Goal: Transaction & Acquisition: Obtain resource

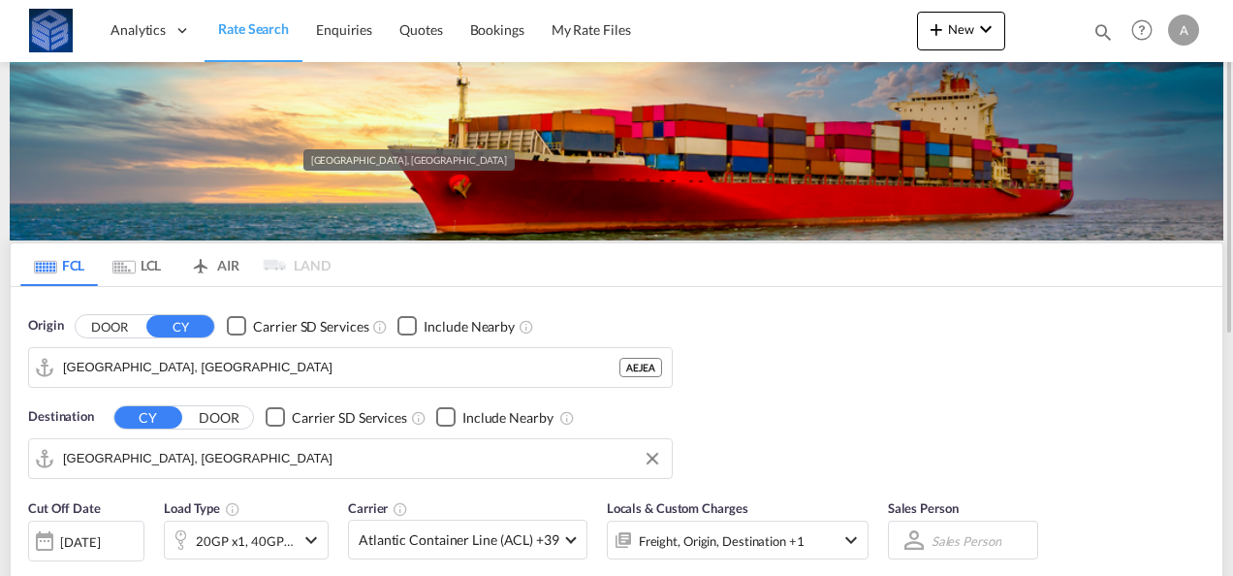
click at [186, 457] on input "[GEOGRAPHIC_DATA], [GEOGRAPHIC_DATA]" at bounding box center [362, 458] width 599 height 29
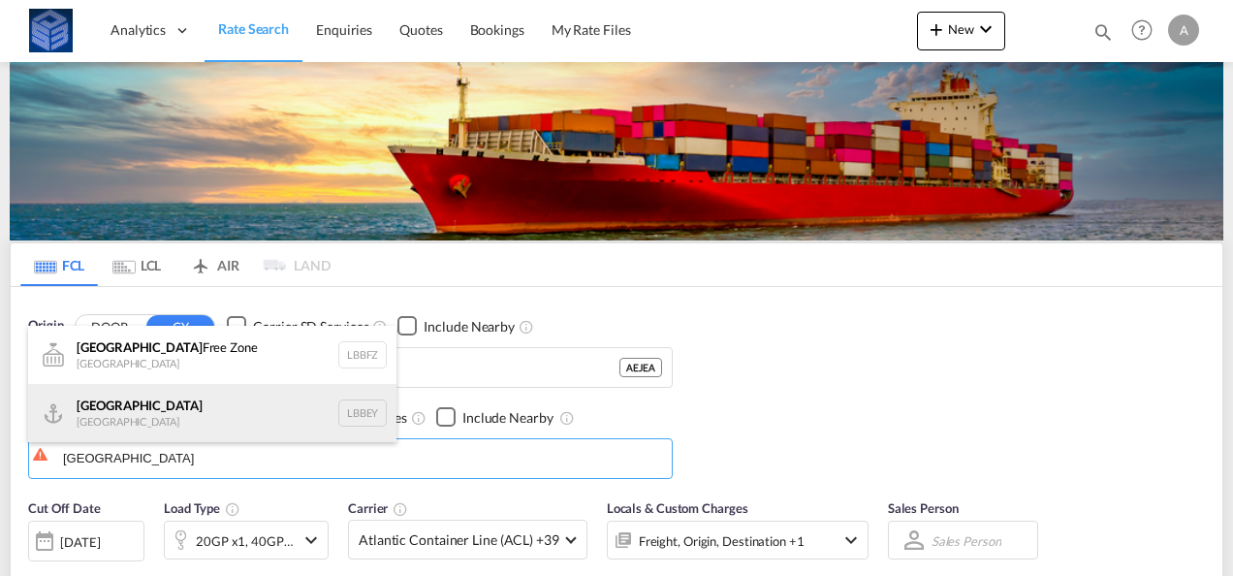
click at [132, 408] on div "Beirut [GEOGRAPHIC_DATA] LBBEY" at bounding box center [212, 413] width 368 height 58
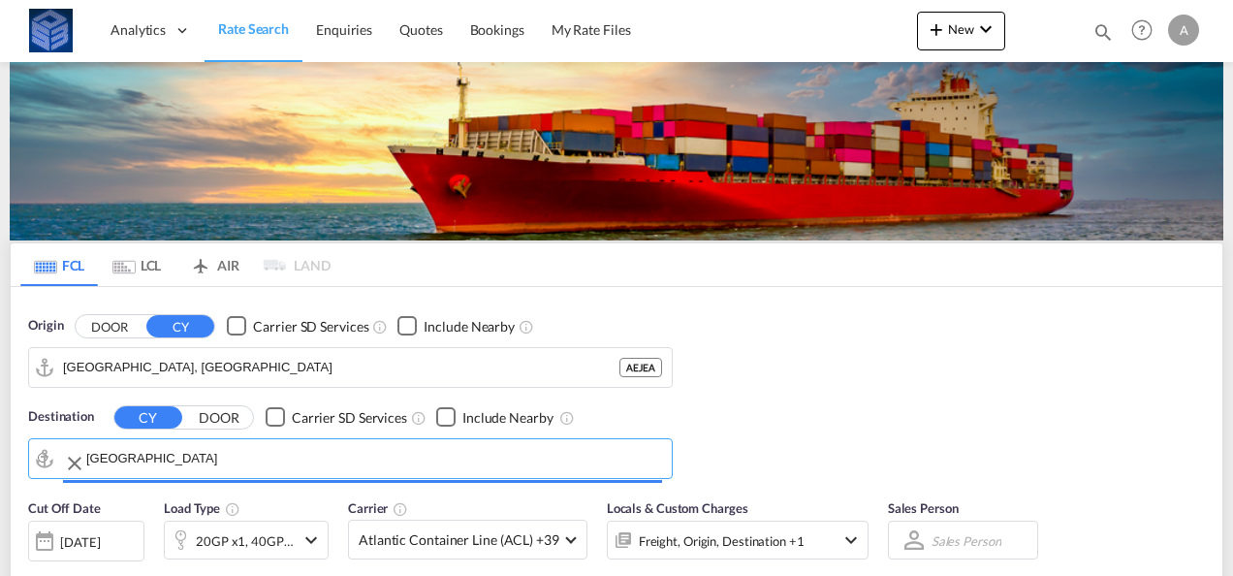
type input "[GEOGRAPHIC_DATA], LBBEY"
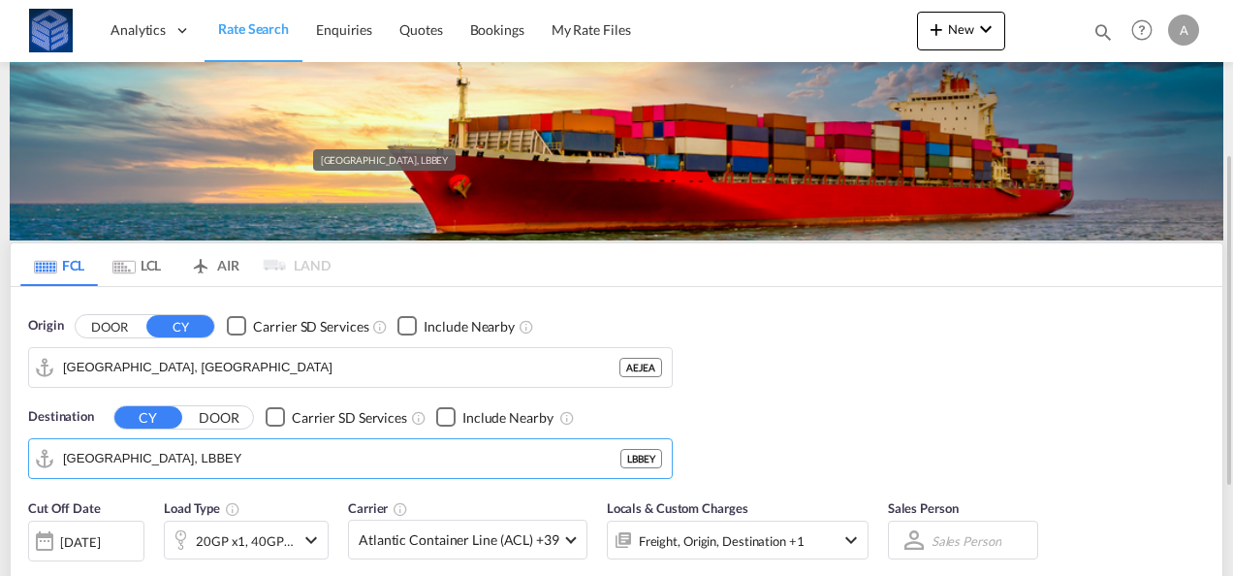
scroll to position [194, 0]
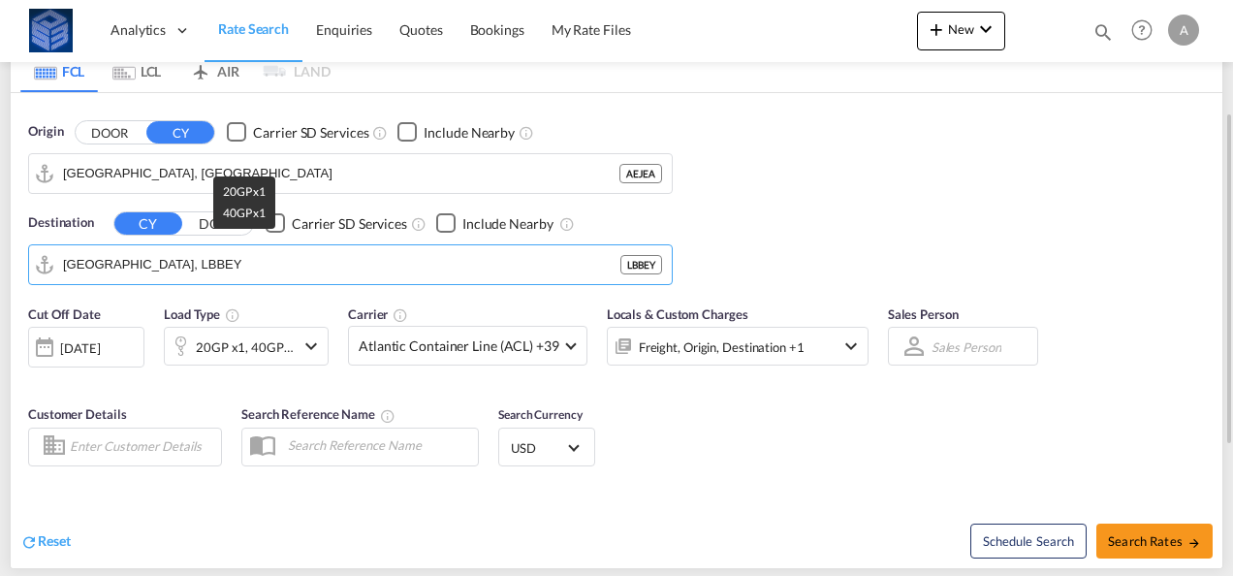
click at [229, 346] on div "20GP x1, 40GP x1" at bounding box center [245, 347] width 99 height 27
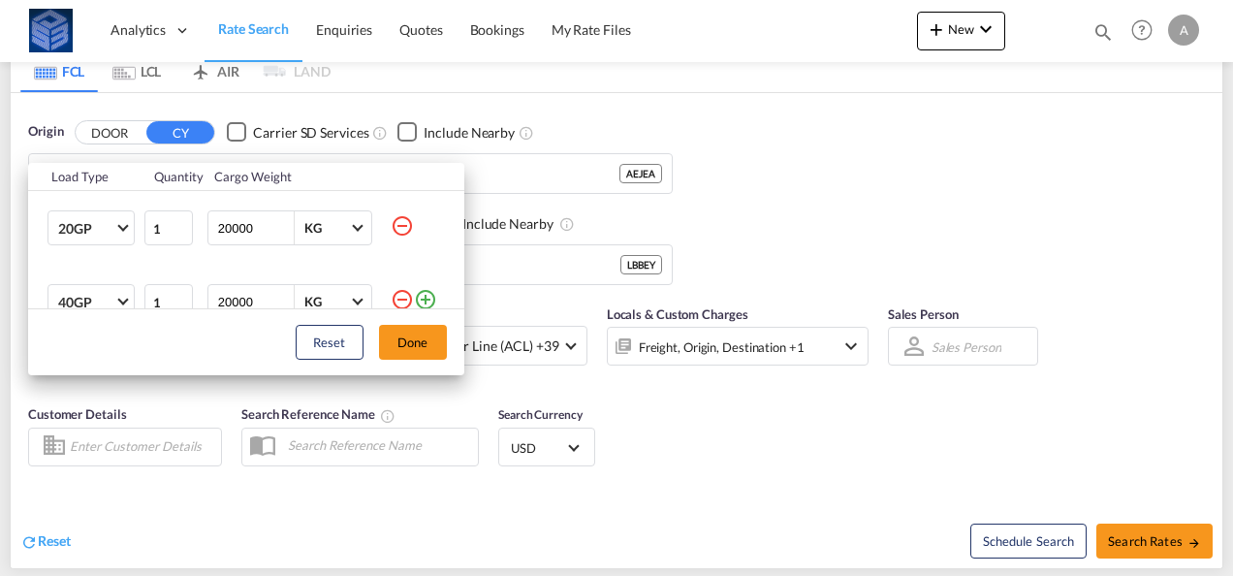
click at [391, 226] on md-icon "icon-minus-circle-outline" at bounding box center [402, 225] width 23 height 23
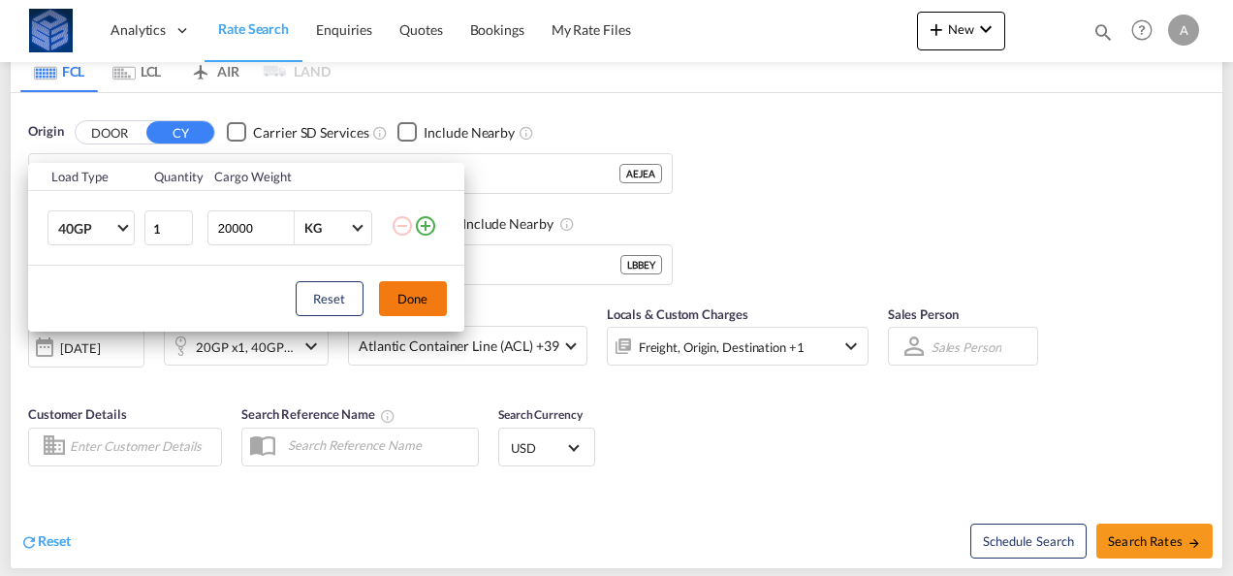
click at [420, 303] on button "Done" at bounding box center [413, 298] width 68 height 35
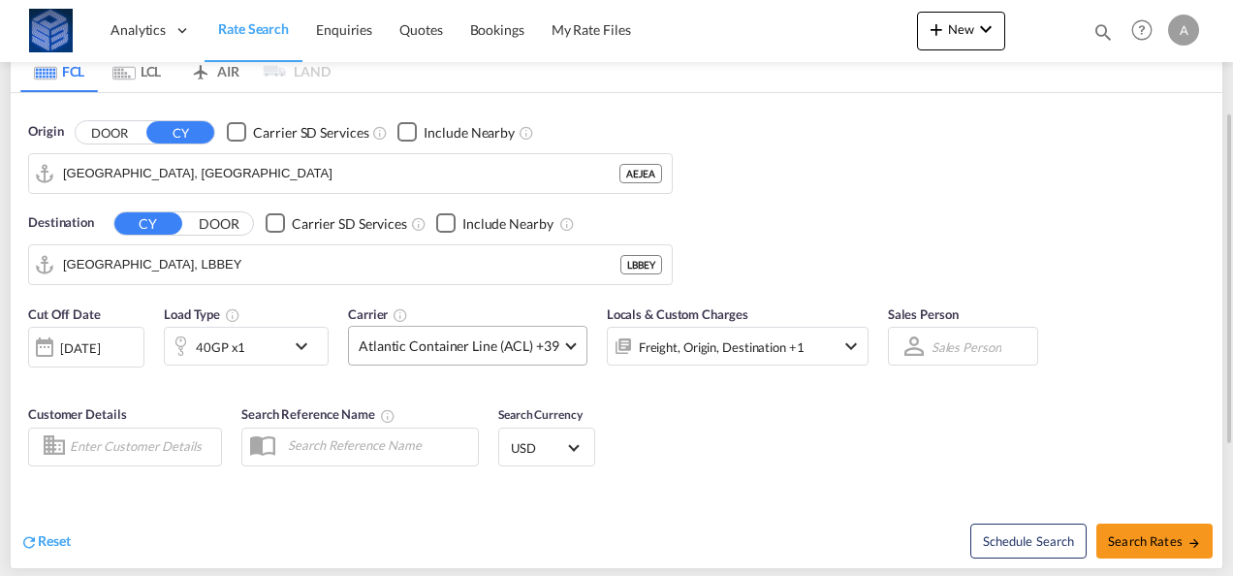
click at [527, 341] on span "Atlantic Container Line (ACL) +39" at bounding box center [459, 345] width 201 height 19
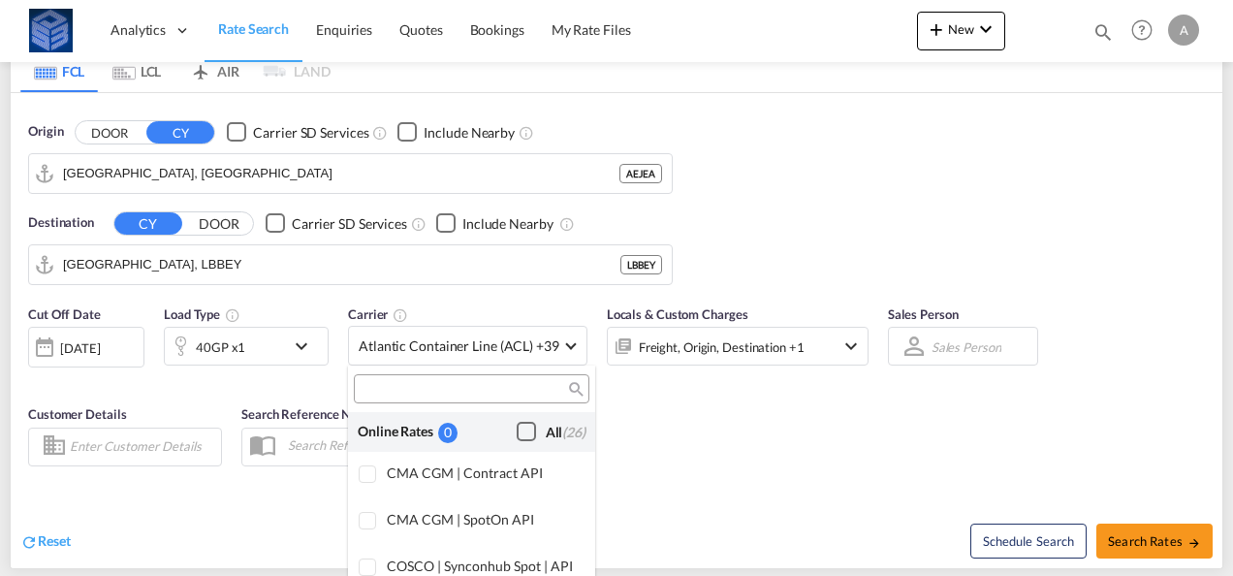
scroll to position [1186, 0]
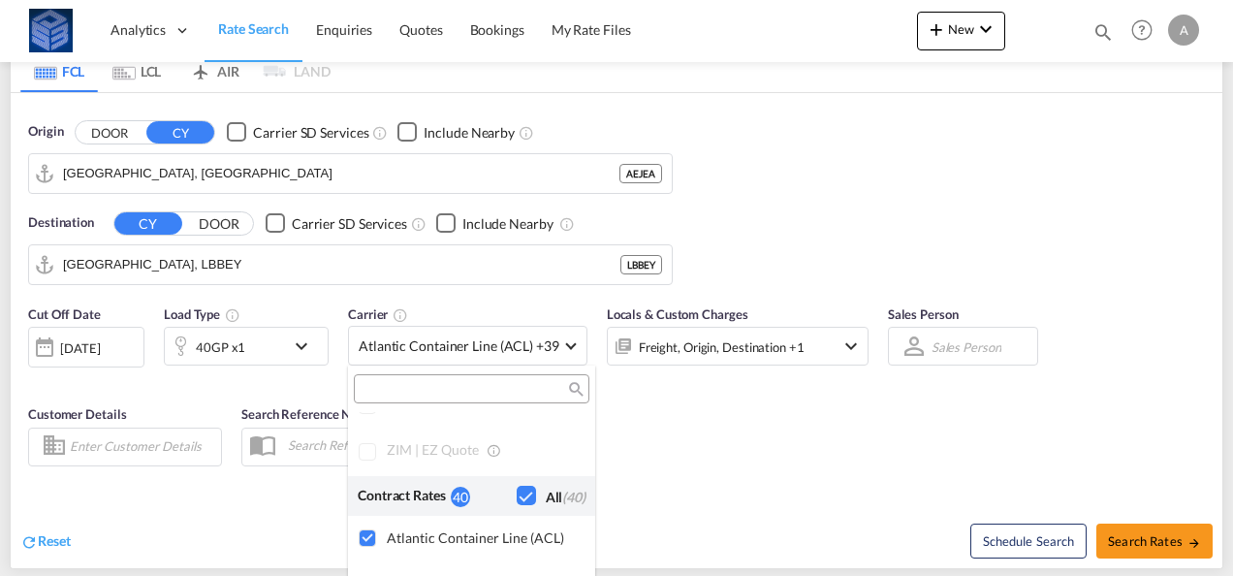
click at [768, 465] on md-backdrop at bounding box center [616, 288] width 1233 height 576
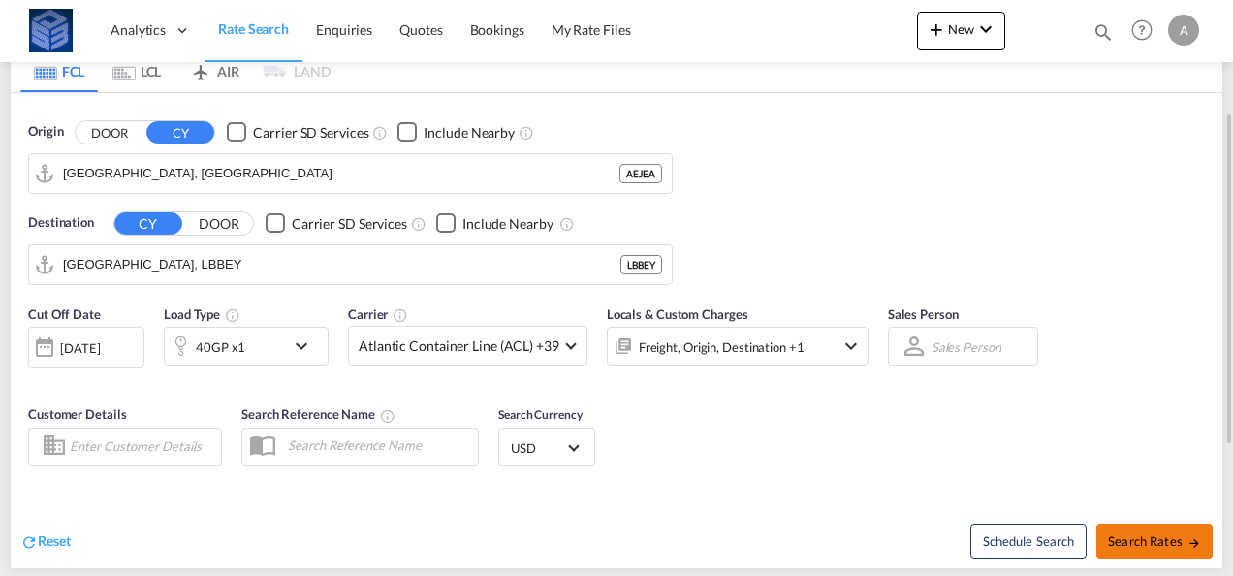
click at [1158, 535] on span "Search Rates" at bounding box center [1154, 541] width 93 height 16
type input "AEJEA to LBBEY / [DATE]"
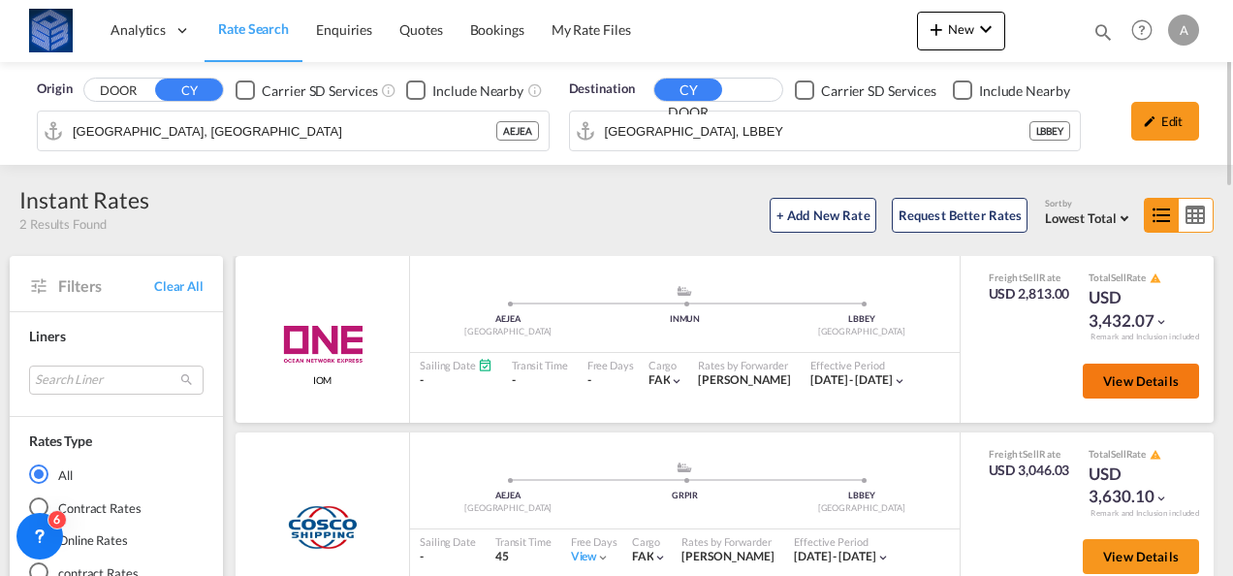
click at [1119, 396] on button "View Details" at bounding box center [1141, 381] width 116 height 35
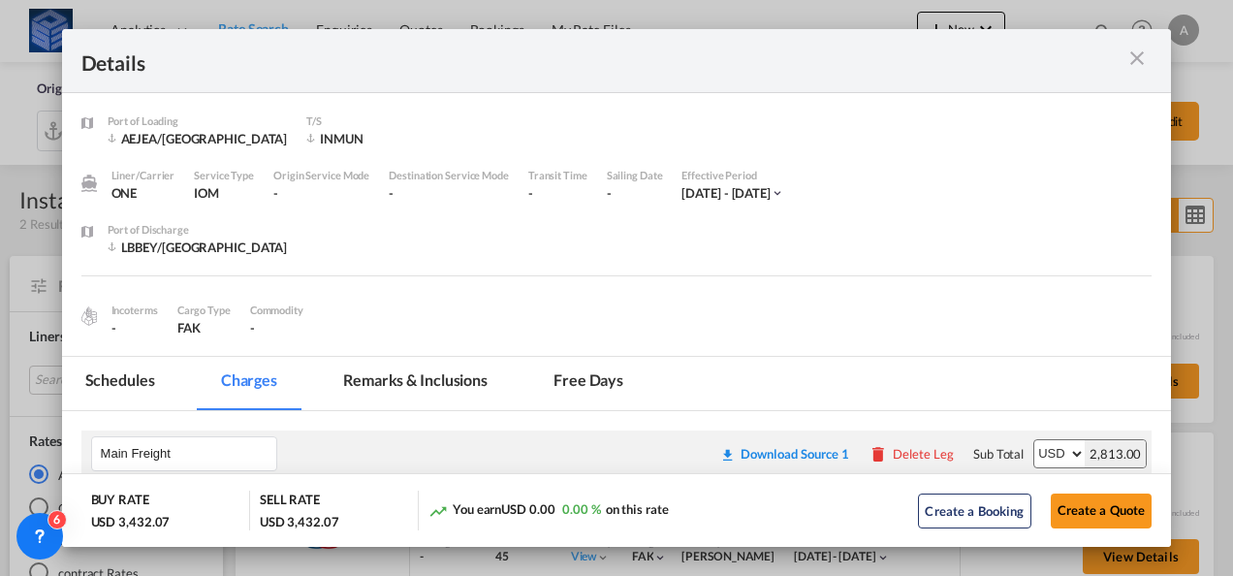
click at [1137, 61] on md-icon "icon-close m-3 fg-AAA8AD cursor" at bounding box center [1137, 58] width 23 height 23
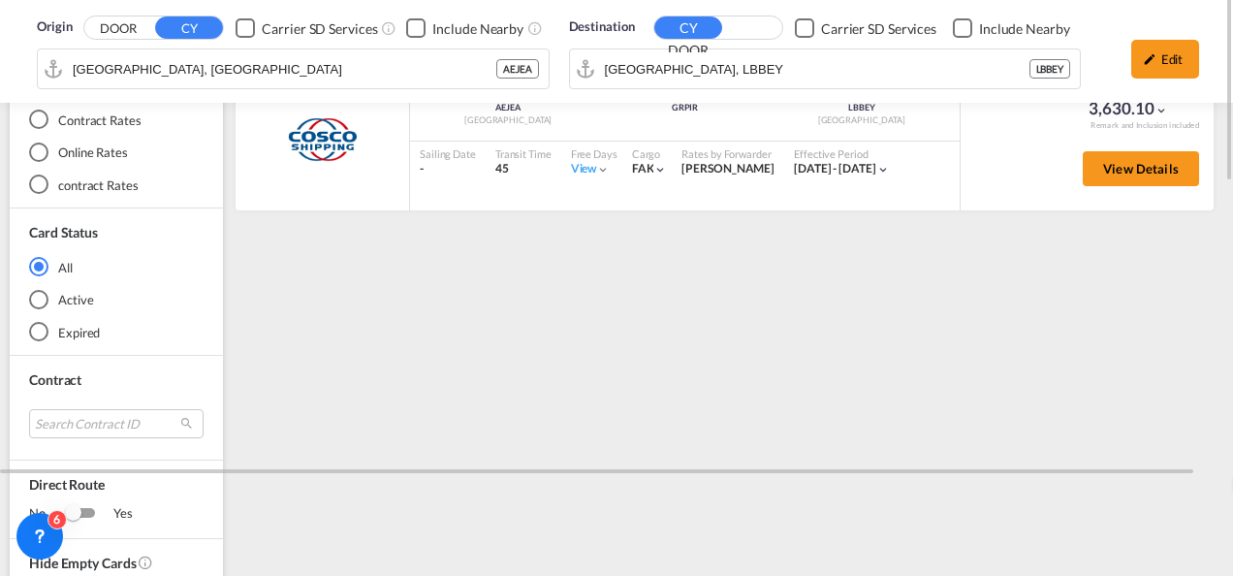
scroll to position [582, 0]
